Goal: Transaction & Acquisition: Purchase product/service

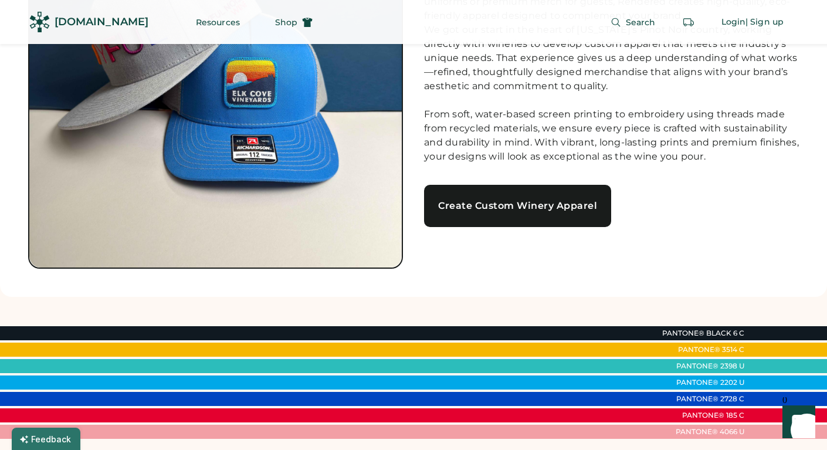
scroll to position [181, 0]
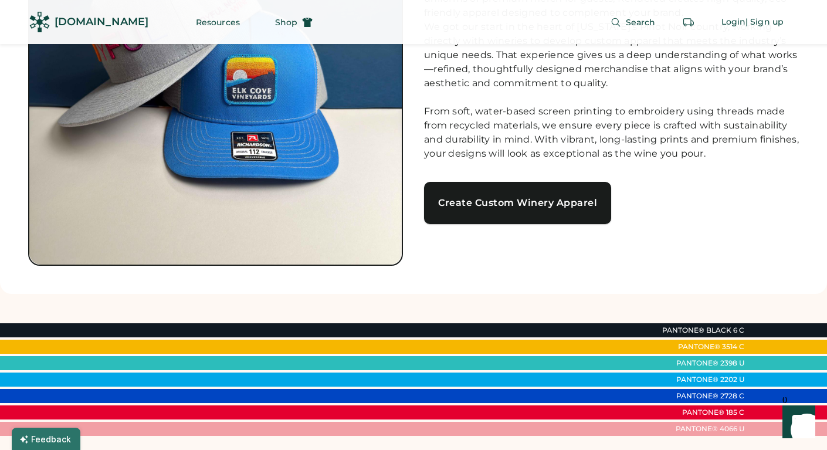
click at [539, 206] on div "Create Custom Winery Apparel" at bounding box center [517, 202] width 159 height 9
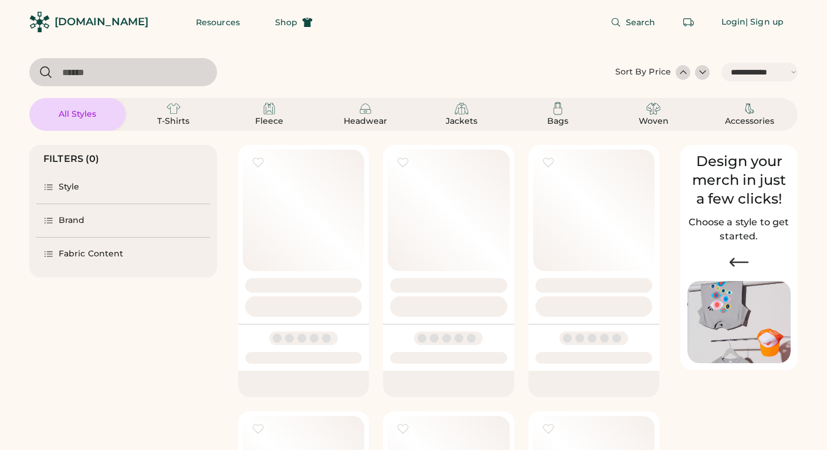
select select "*****"
select select "*"
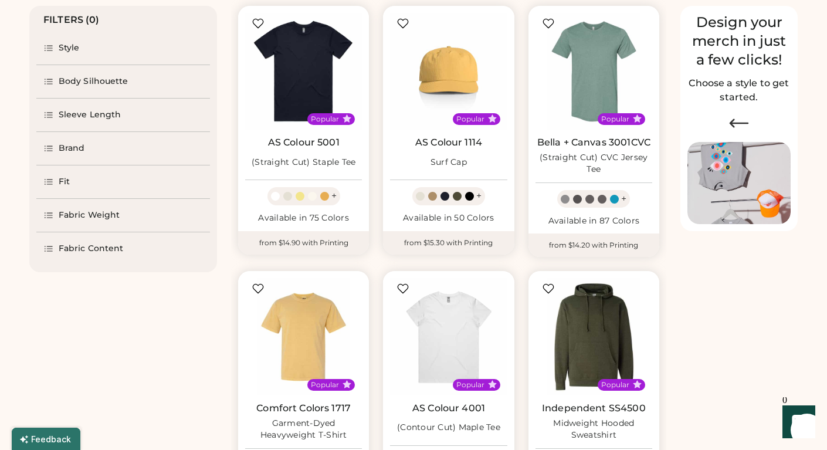
select select "*****"
select select "*"
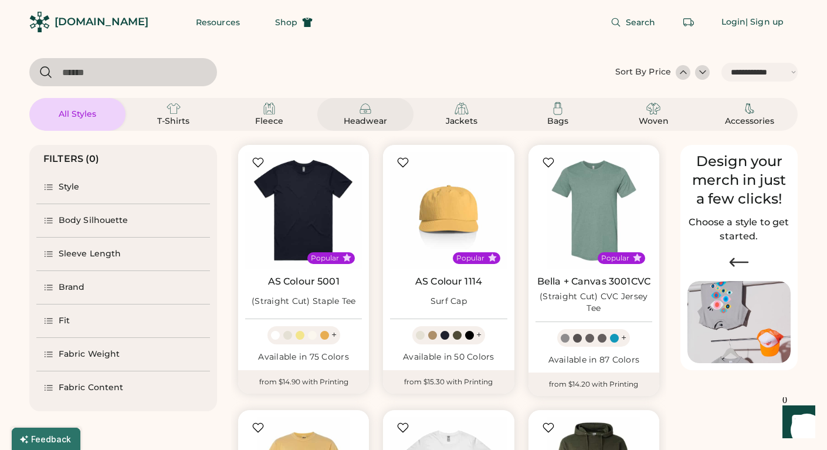
click at [362, 117] on div "Headwear" at bounding box center [365, 122] width 53 height 12
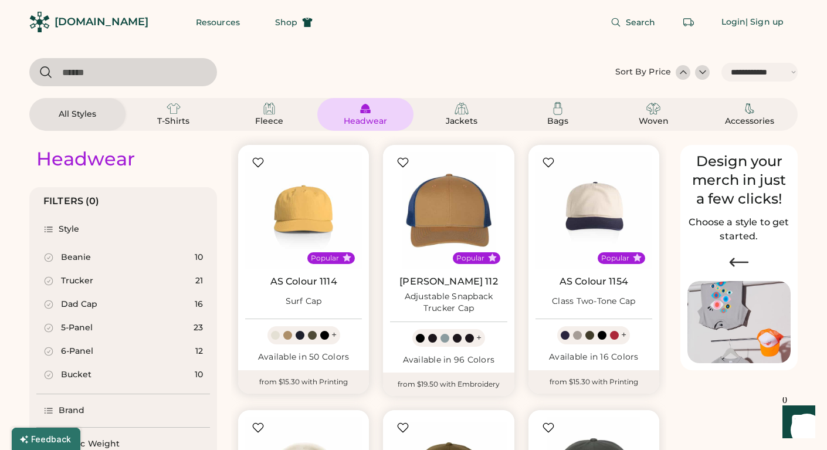
click at [287, 334] on div at bounding box center [287, 335] width 9 height 9
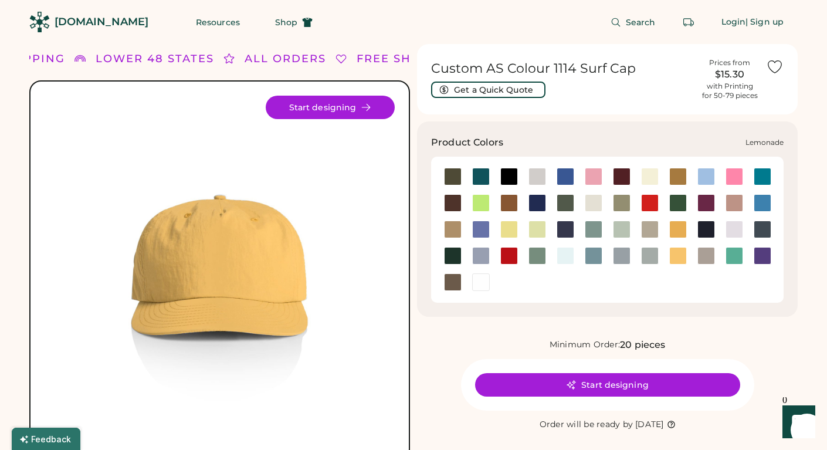
click at [508, 229] on div at bounding box center [509, 229] width 18 height 18
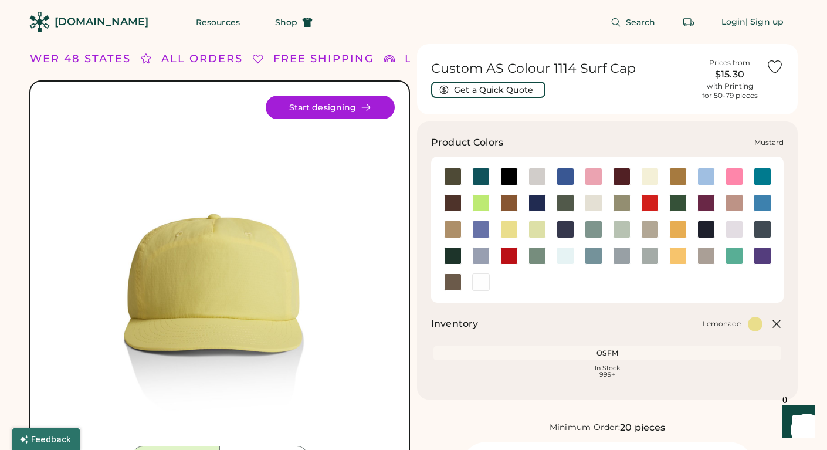
click at [677, 227] on div at bounding box center [678, 229] width 18 height 18
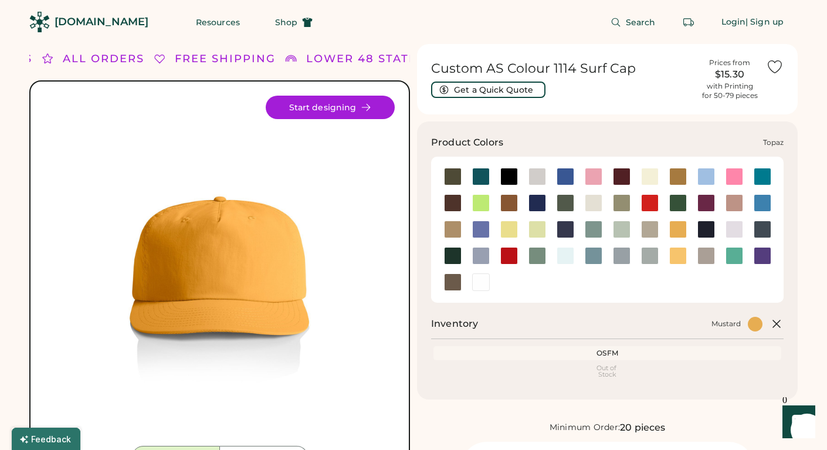
click at [732, 253] on div at bounding box center [734, 256] width 18 height 18
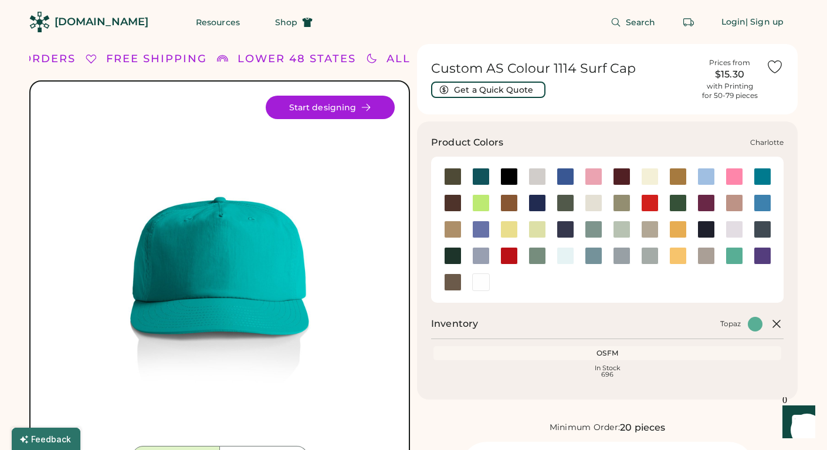
click at [758, 170] on div at bounding box center [762, 177] width 18 height 18
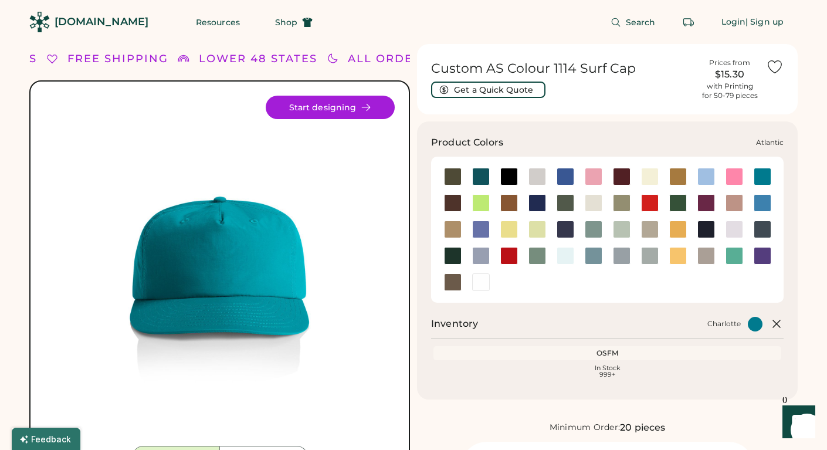
click at [485, 179] on div at bounding box center [481, 177] width 18 height 18
click at [477, 173] on div at bounding box center [481, 177] width 18 height 18
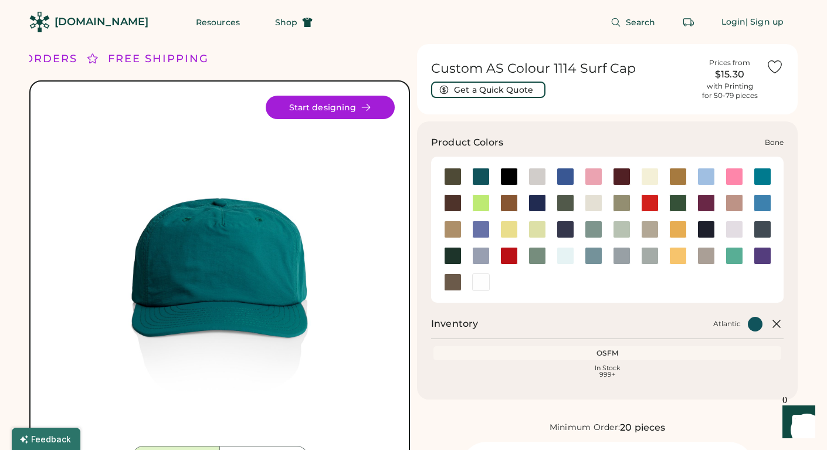
click at [539, 176] on div at bounding box center [537, 177] width 18 height 18
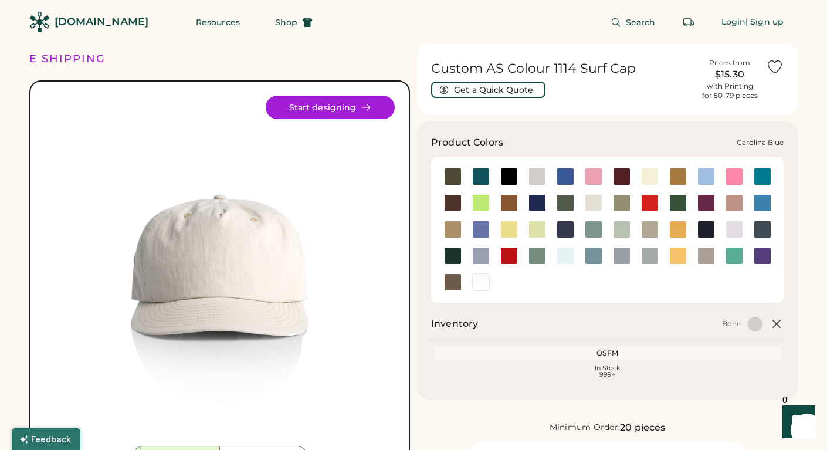
click at [704, 174] on div at bounding box center [706, 177] width 18 height 18
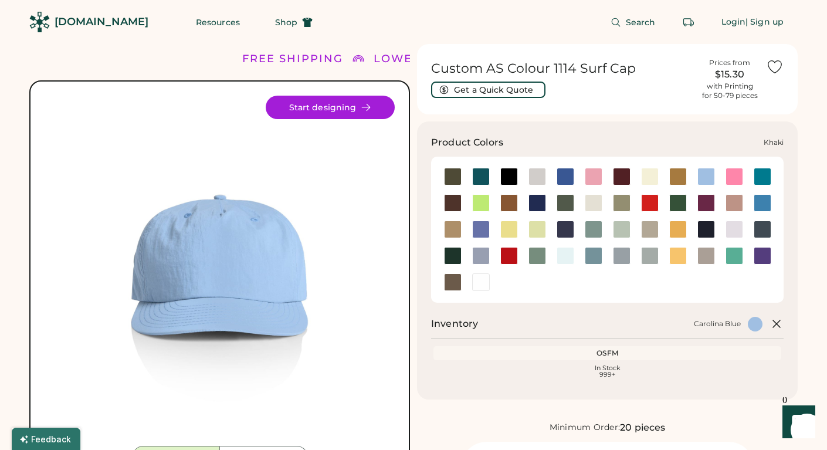
click at [446, 230] on div at bounding box center [453, 229] width 18 height 18
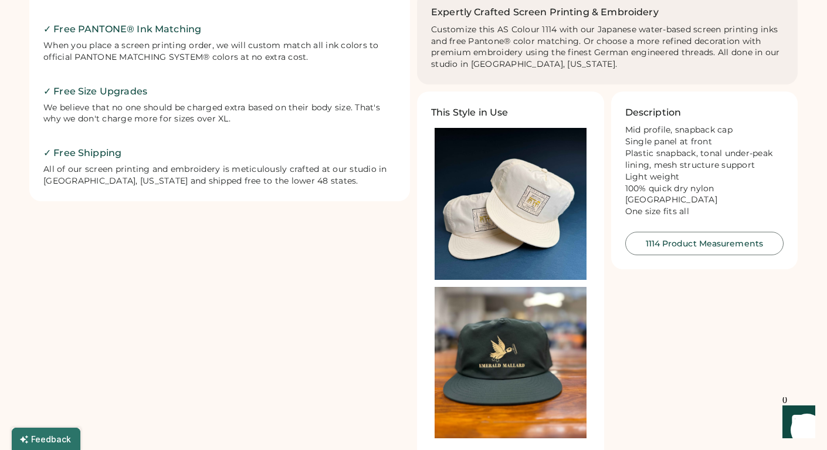
scroll to position [549, 0]
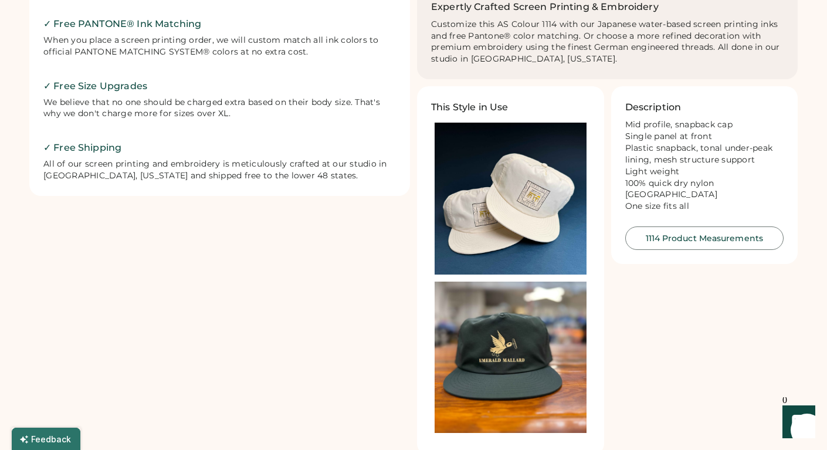
click at [528, 197] on img at bounding box center [510, 199] width 152 height 152
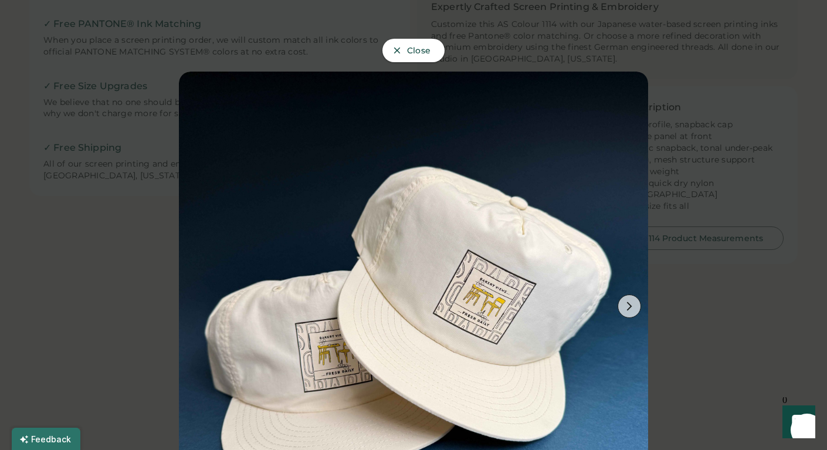
click at [395, 49] on use at bounding box center [397, 50] width 6 height 6
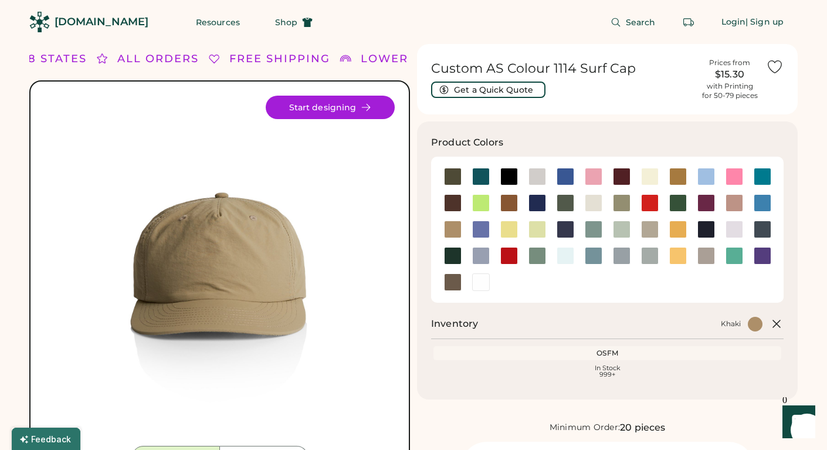
scroll to position [0, 0]
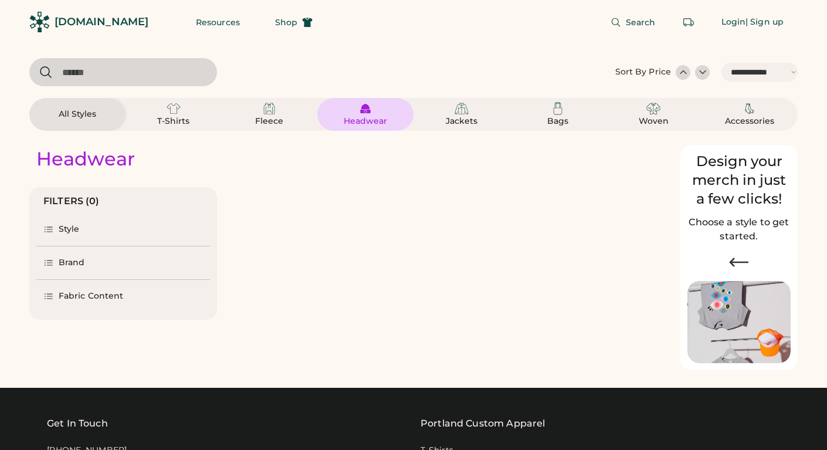
select select "*****"
select select "*"
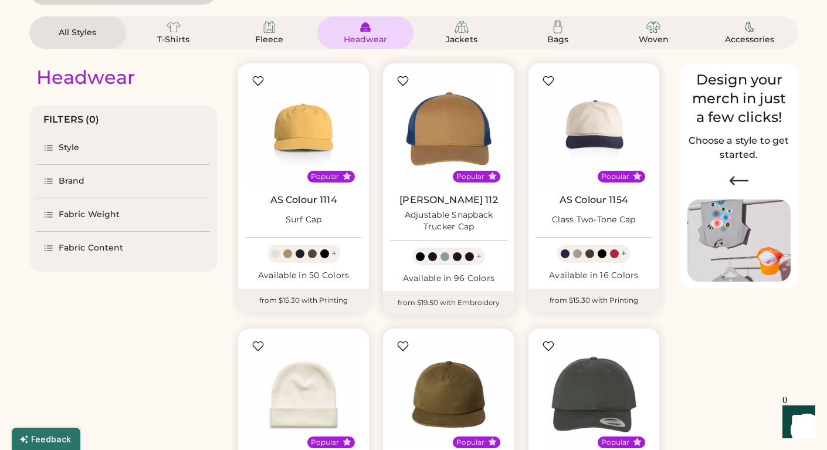
select select "*****"
select select "*"
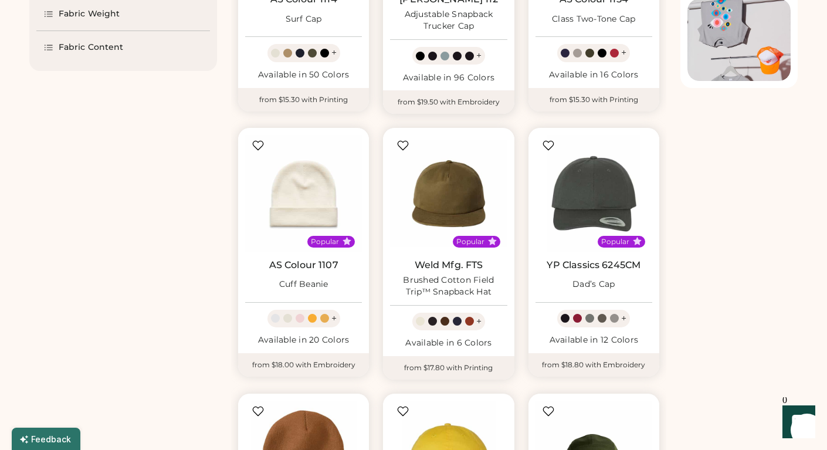
scroll to position [283, 0]
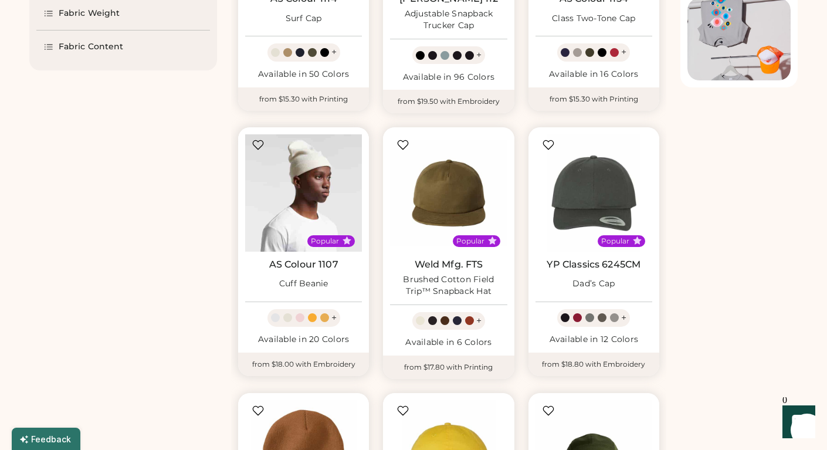
click at [301, 198] on img at bounding box center [303, 192] width 117 height 117
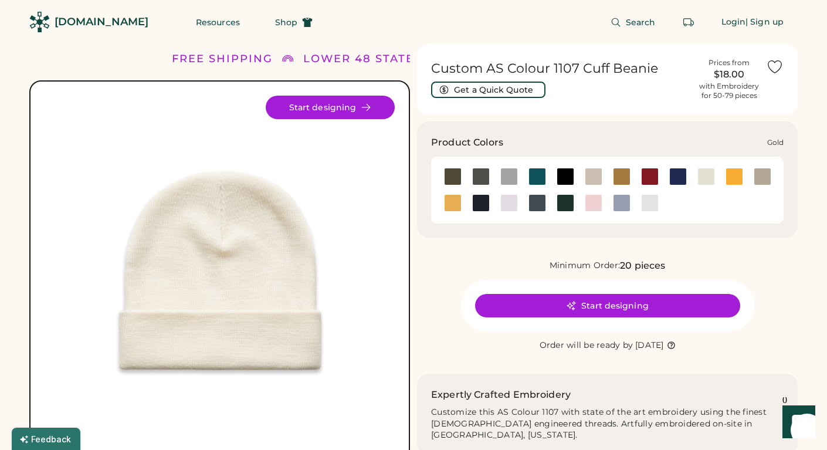
click at [736, 176] on div at bounding box center [734, 177] width 18 height 18
